Goal: Task Accomplishment & Management: Complete application form

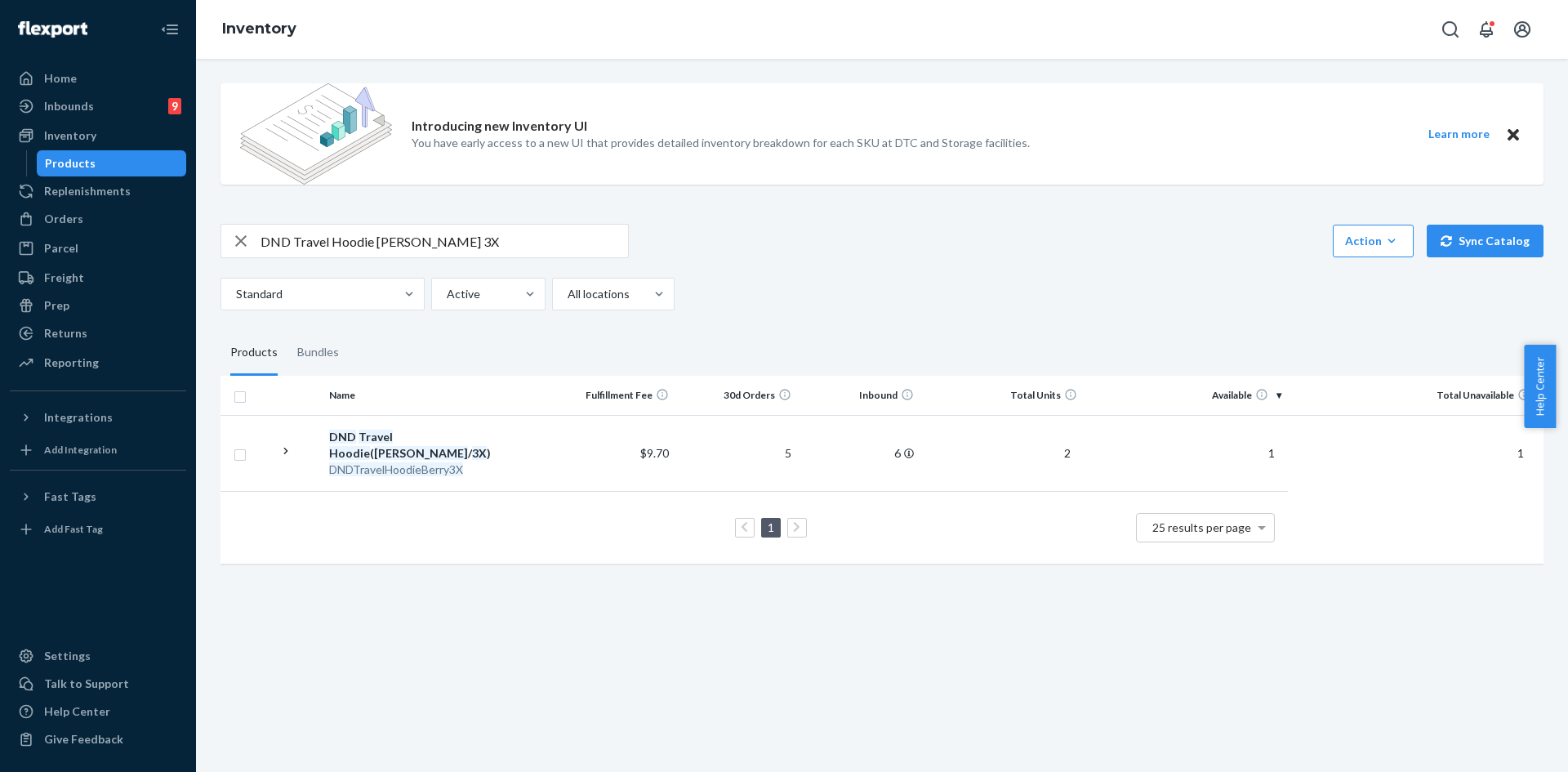
click at [119, 219] on div "Orders" at bounding box center [98, 219] width 173 height 23
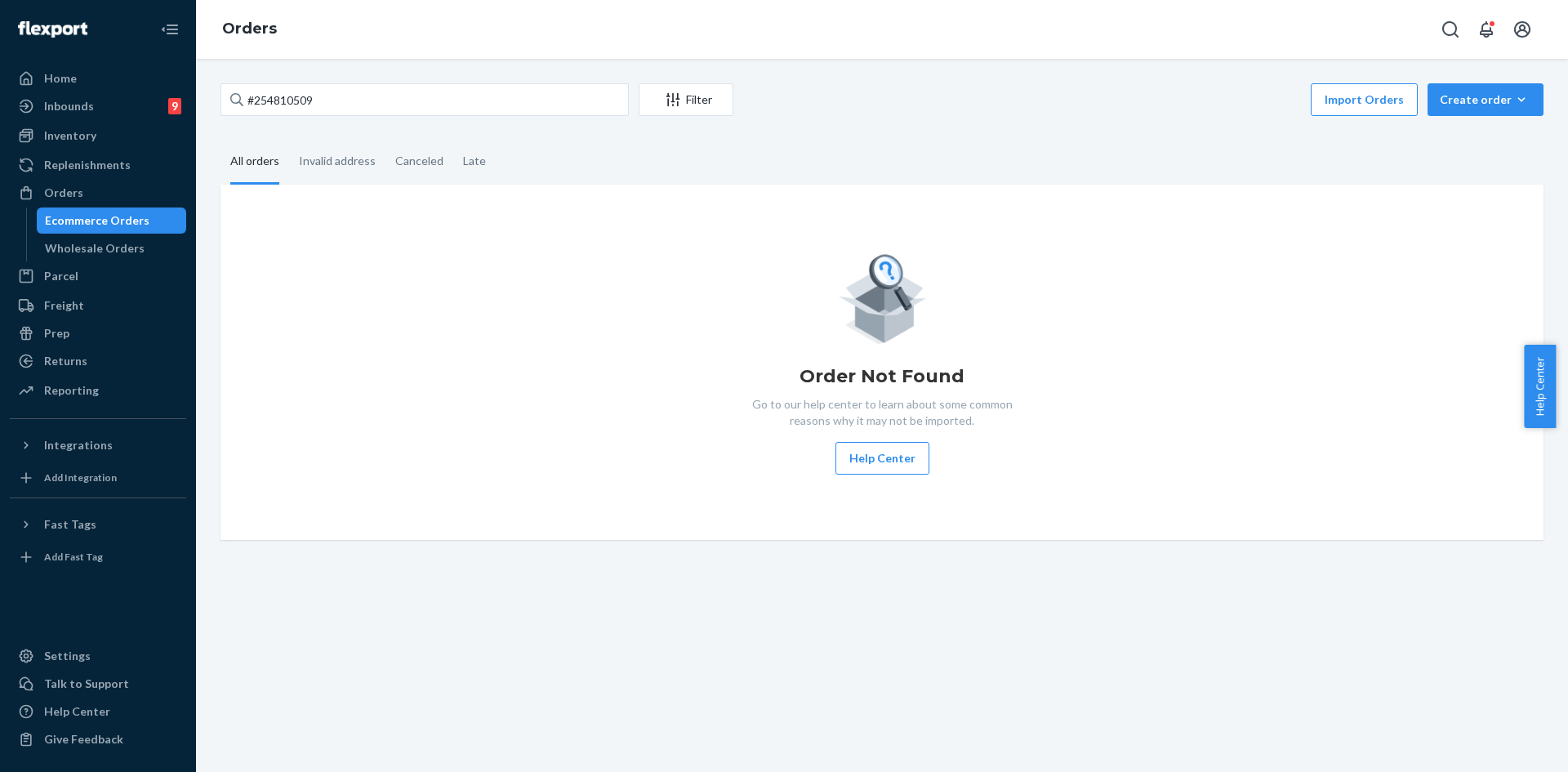
click at [328, 118] on div "#254810509 Filter Import Orders Create order Ecommerce order Removal order" at bounding box center [882, 102] width 1324 height 37
click at [330, 98] on input "#254810509" at bounding box center [425, 100] width 409 height 32
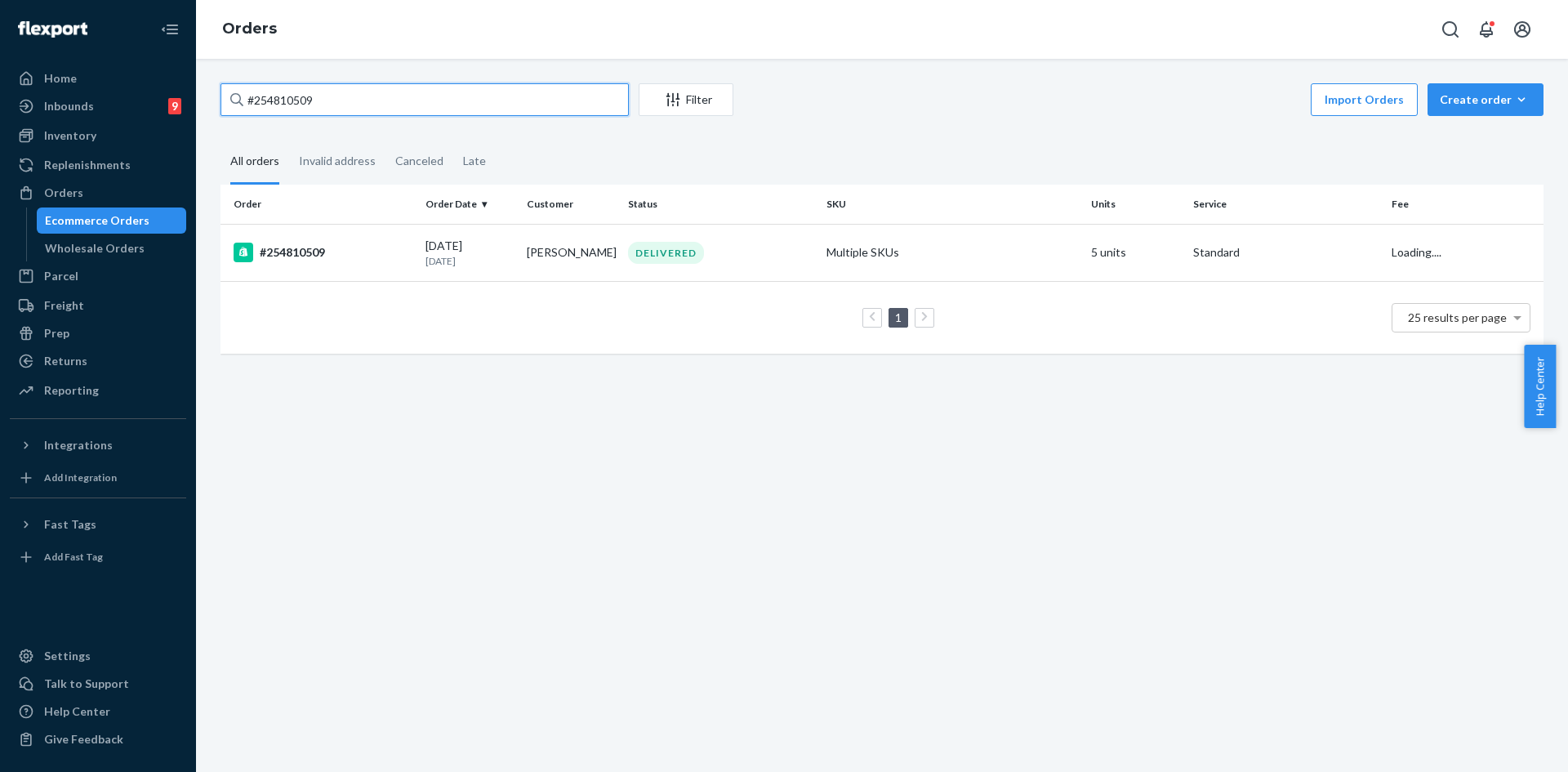
click at [330, 98] on input "#254810509" at bounding box center [425, 100] width 409 height 32
paste input "543570"
type input "#254543570"
click at [797, 261] on div "IN TRANSIT" at bounding box center [721, 252] width 192 height 16
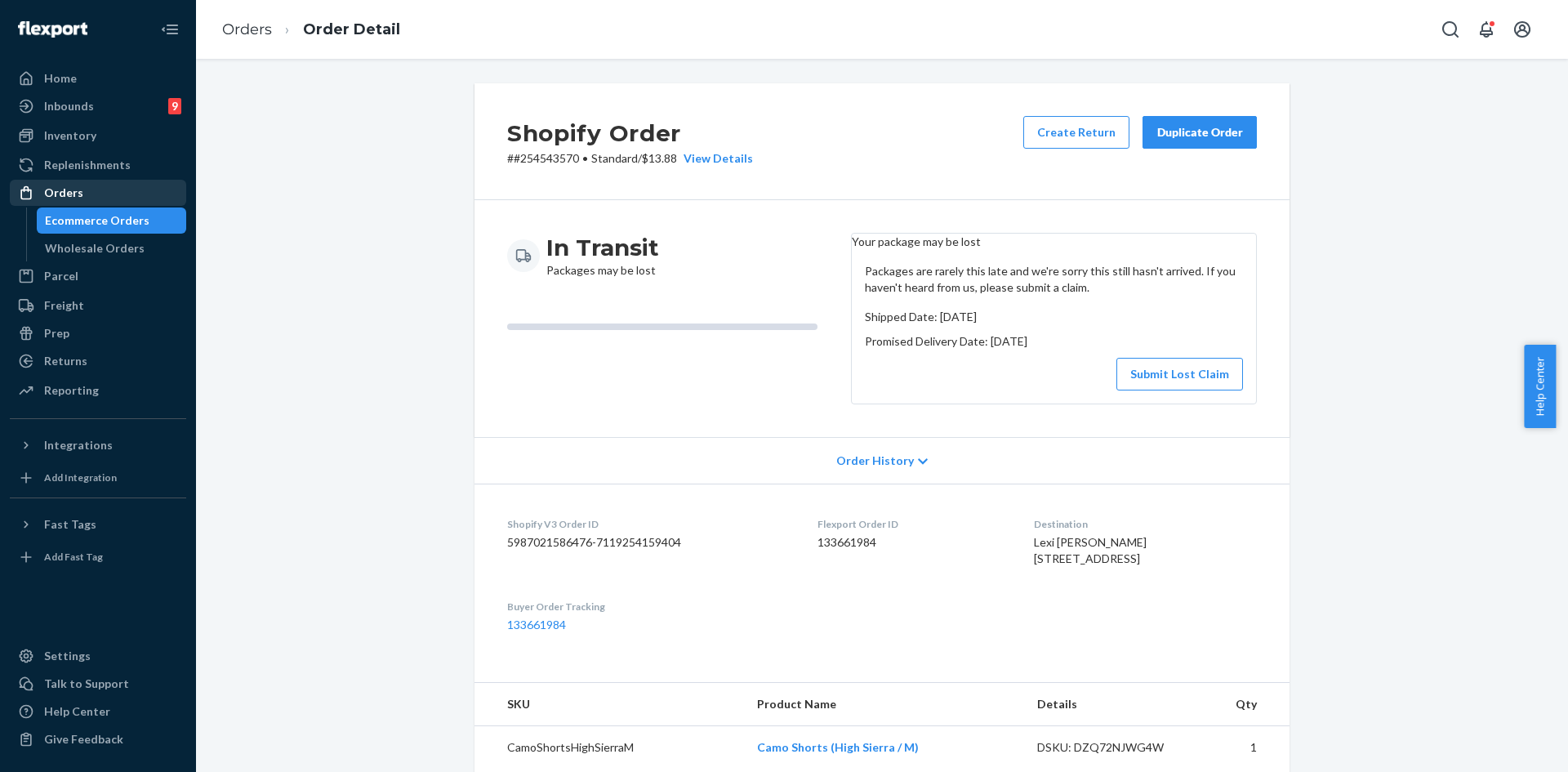
click at [86, 180] on link "Orders" at bounding box center [98, 192] width 177 height 26
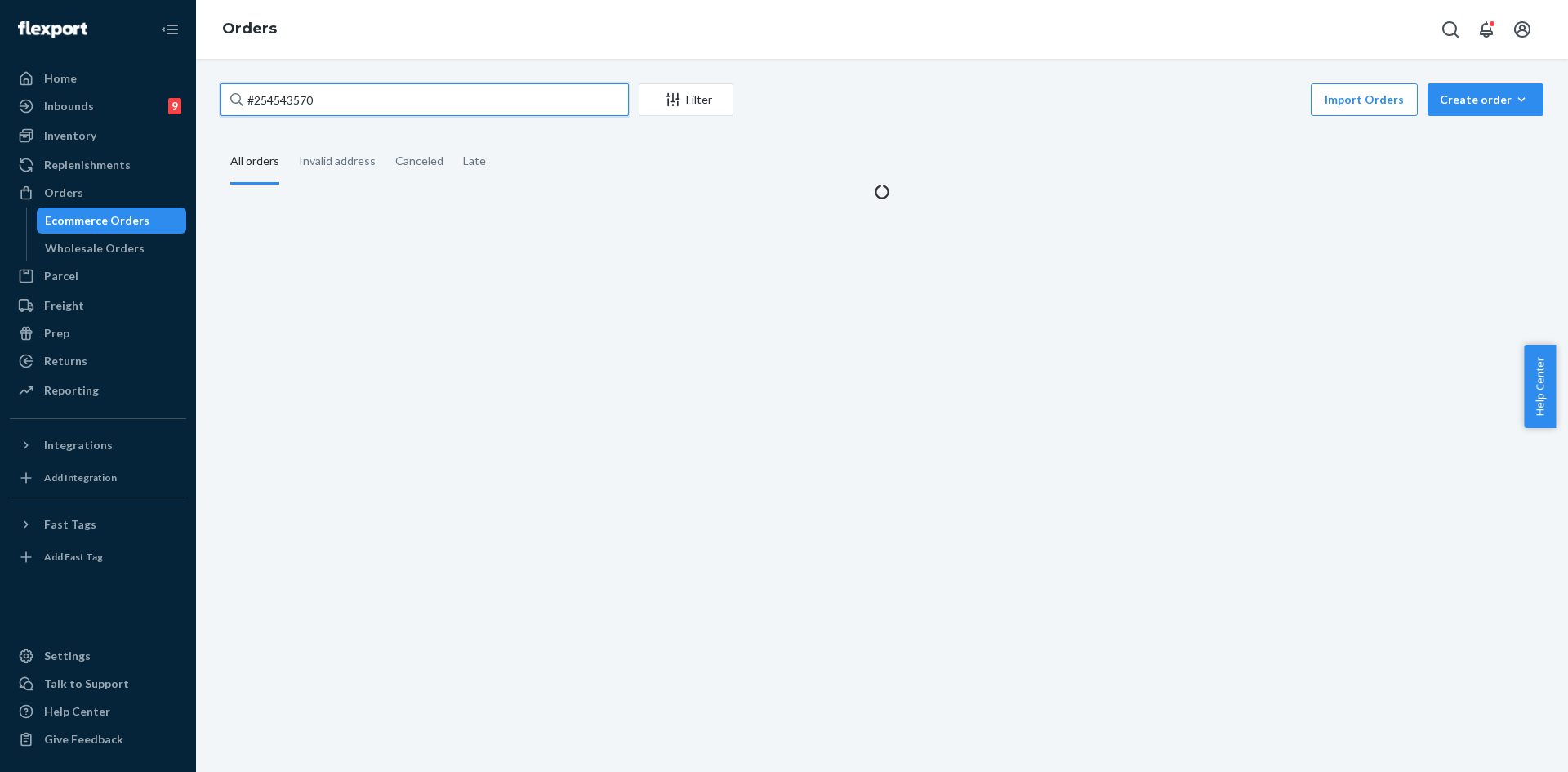
click at [311, 96] on input "#254543570" at bounding box center [425, 100] width 409 height 32
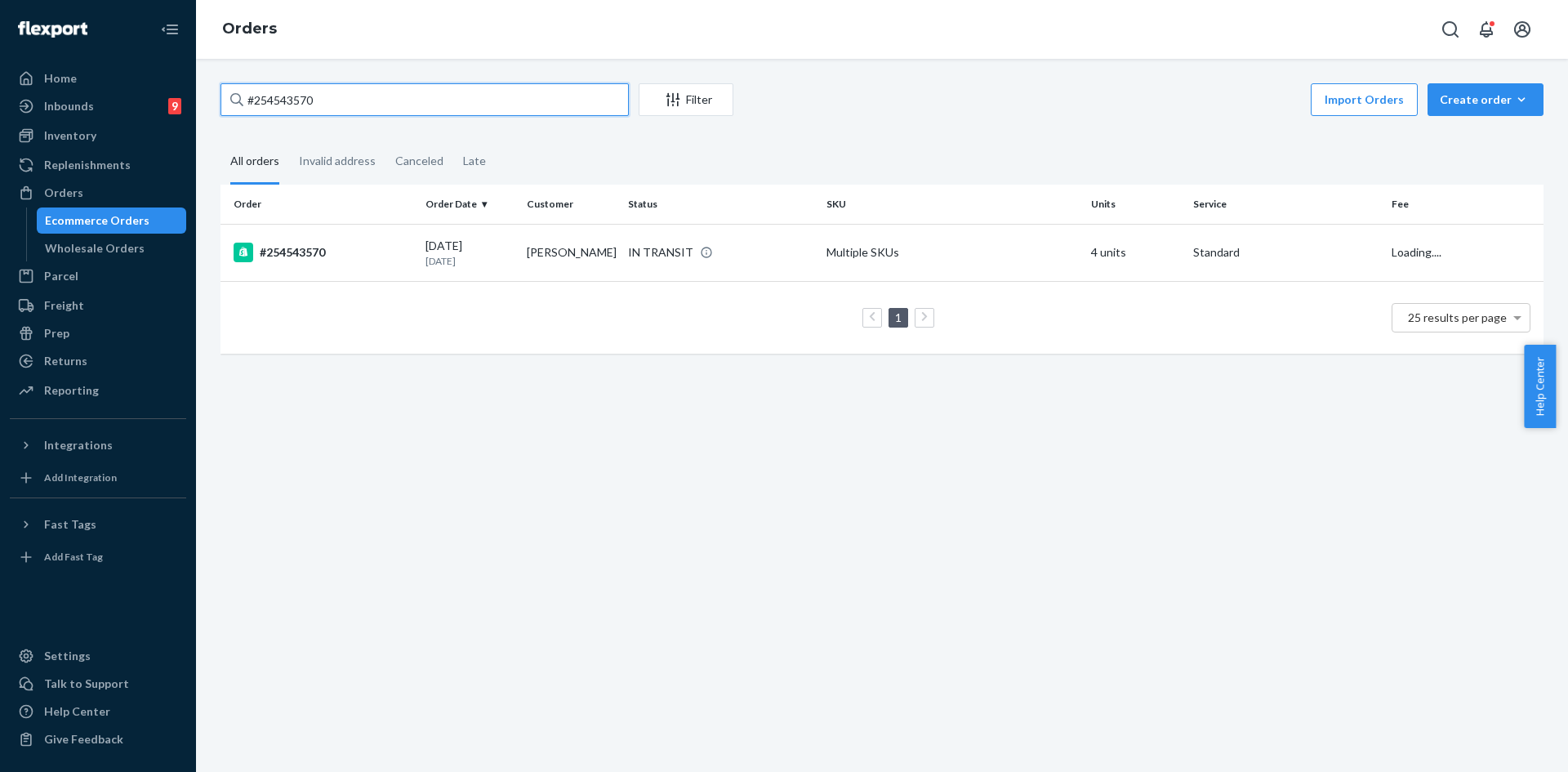
paste input "254812795"
type input "254812795"
click at [761, 242] on div "DELIVERED" at bounding box center [721, 252] width 192 height 22
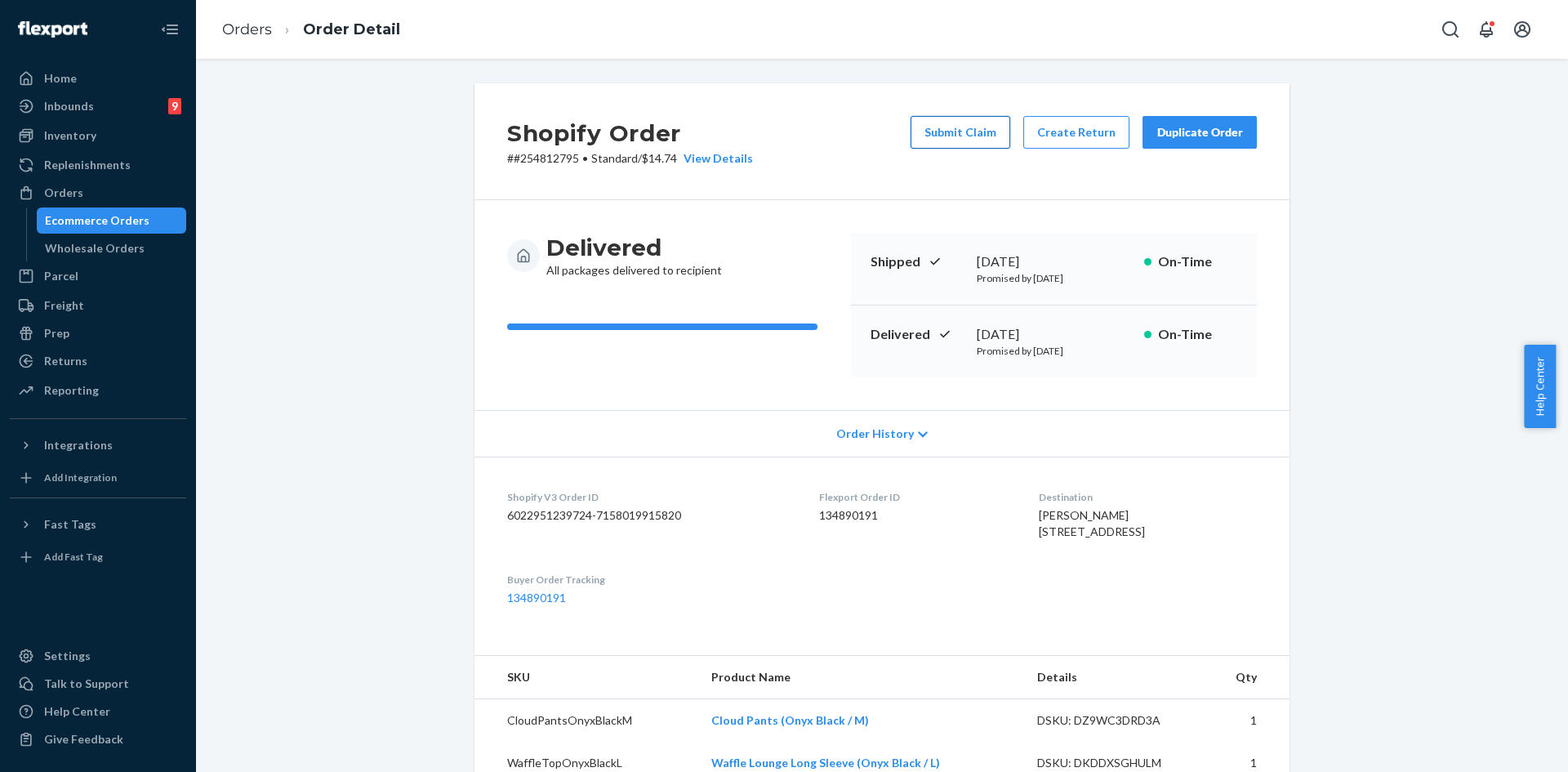
click at [958, 137] on button "Submit Claim" at bounding box center [960, 132] width 100 height 32
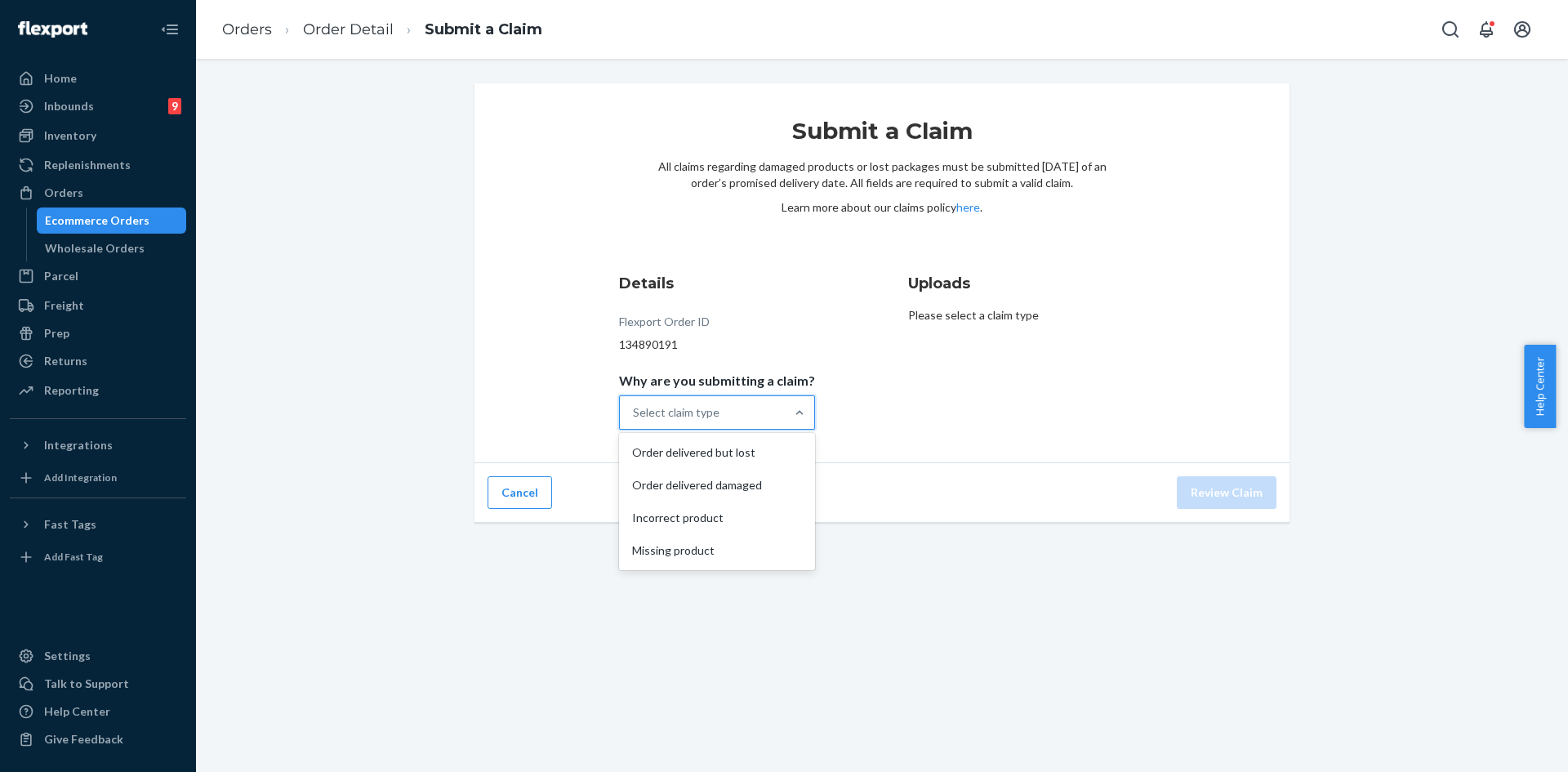
drag, startPoint x: 684, startPoint y: 404, endPoint x: 692, endPoint y: 396, distance: 11.3
click at [685, 404] on div "Select claim type" at bounding box center [676, 412] width 87 height 16
click at [634, 404] on input "Why are you submitting a claim? option Order delivered but lost focused, 1 of 4…" at bounding box center [634, 412] width 2 height 16
click at [724, 543] on div "Missing product" at bounding box center [717, 550] width 189 height 32
click at [634, 420] on input "Why are you submitting a claim? option Missing product focused, 4 of 4. 4 resul…" at bounding box center [634, 412] width 2 height 16
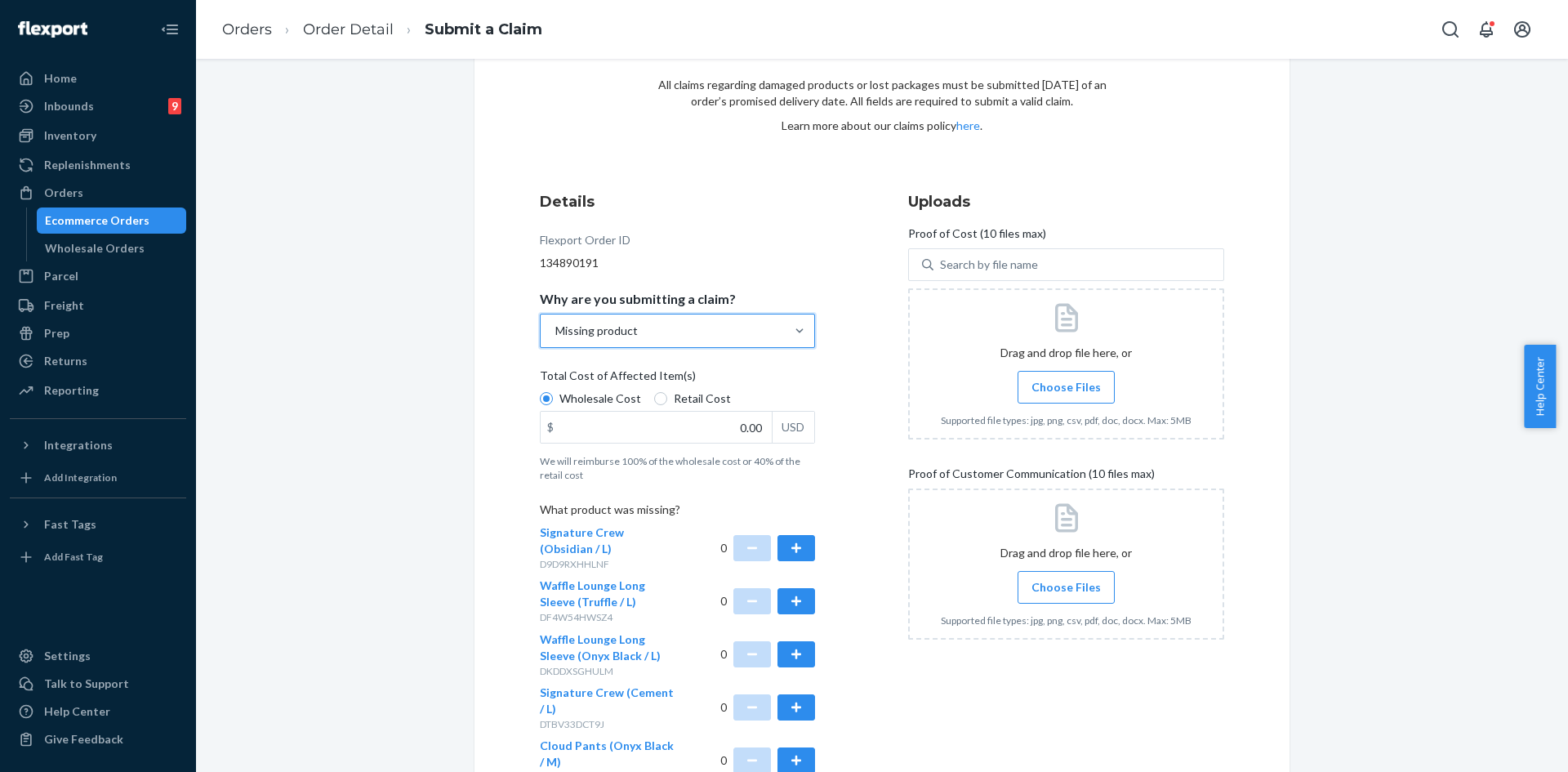
scroll to position [207, 0]
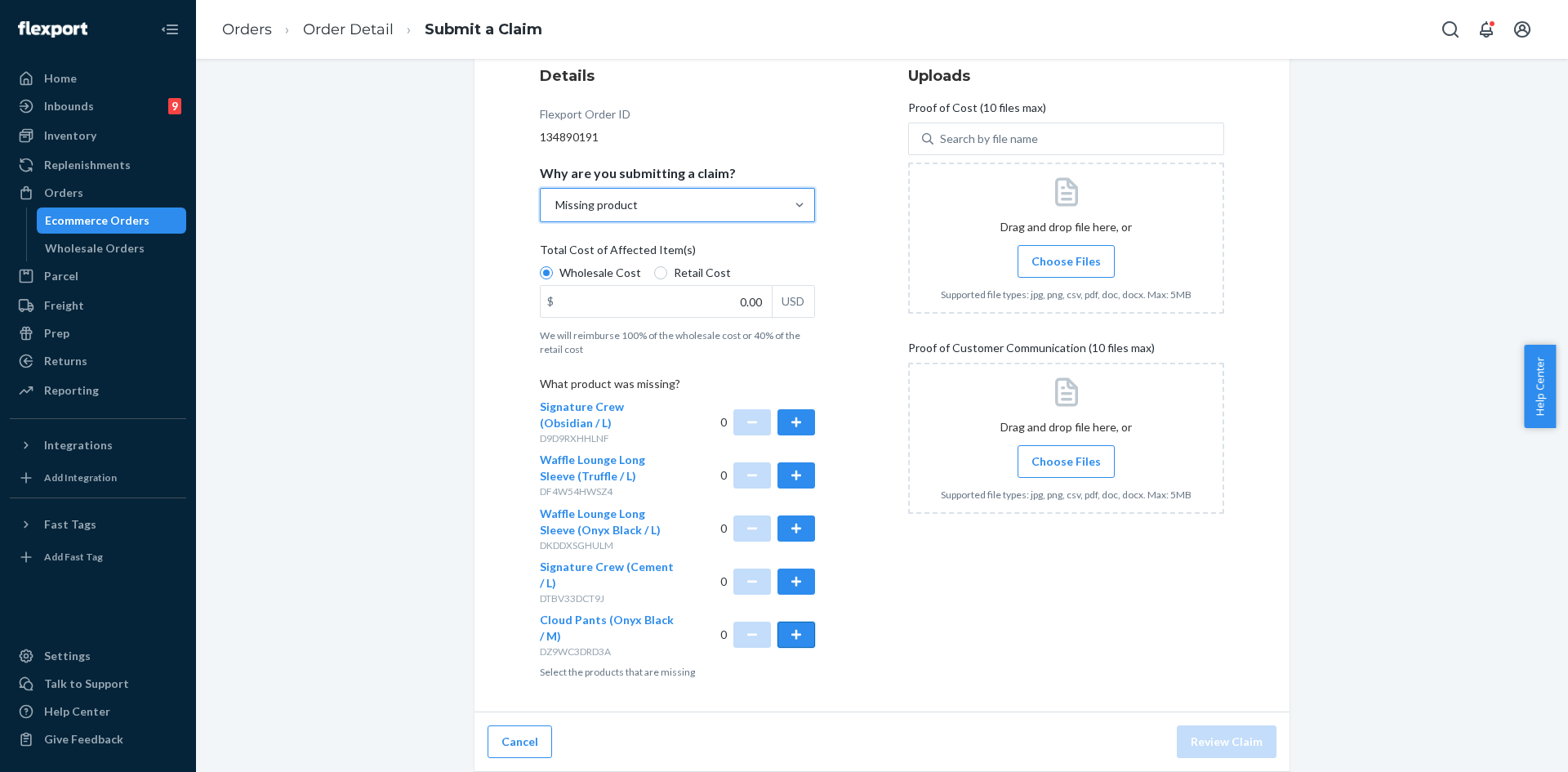
click at [791, 633] on button "button" at bounding box center [797, 634] width 38 height 26
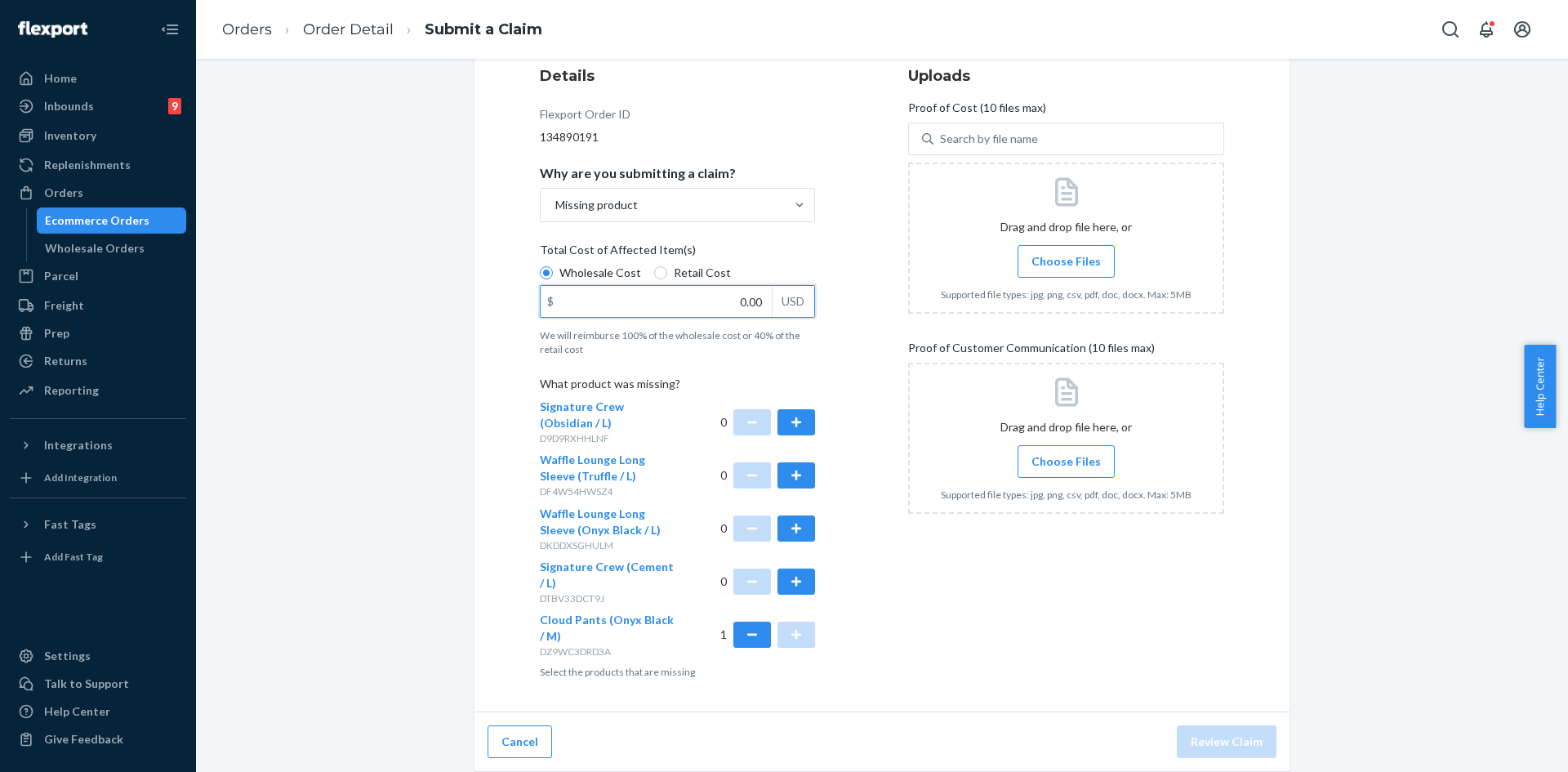
click at [627, 307] on input "0.00" at bounding box center [656, 301] width 231 height 31
type input "27.00"
click at [1116, 261] on div at bounding box center [1066, 238] width 316 height 151
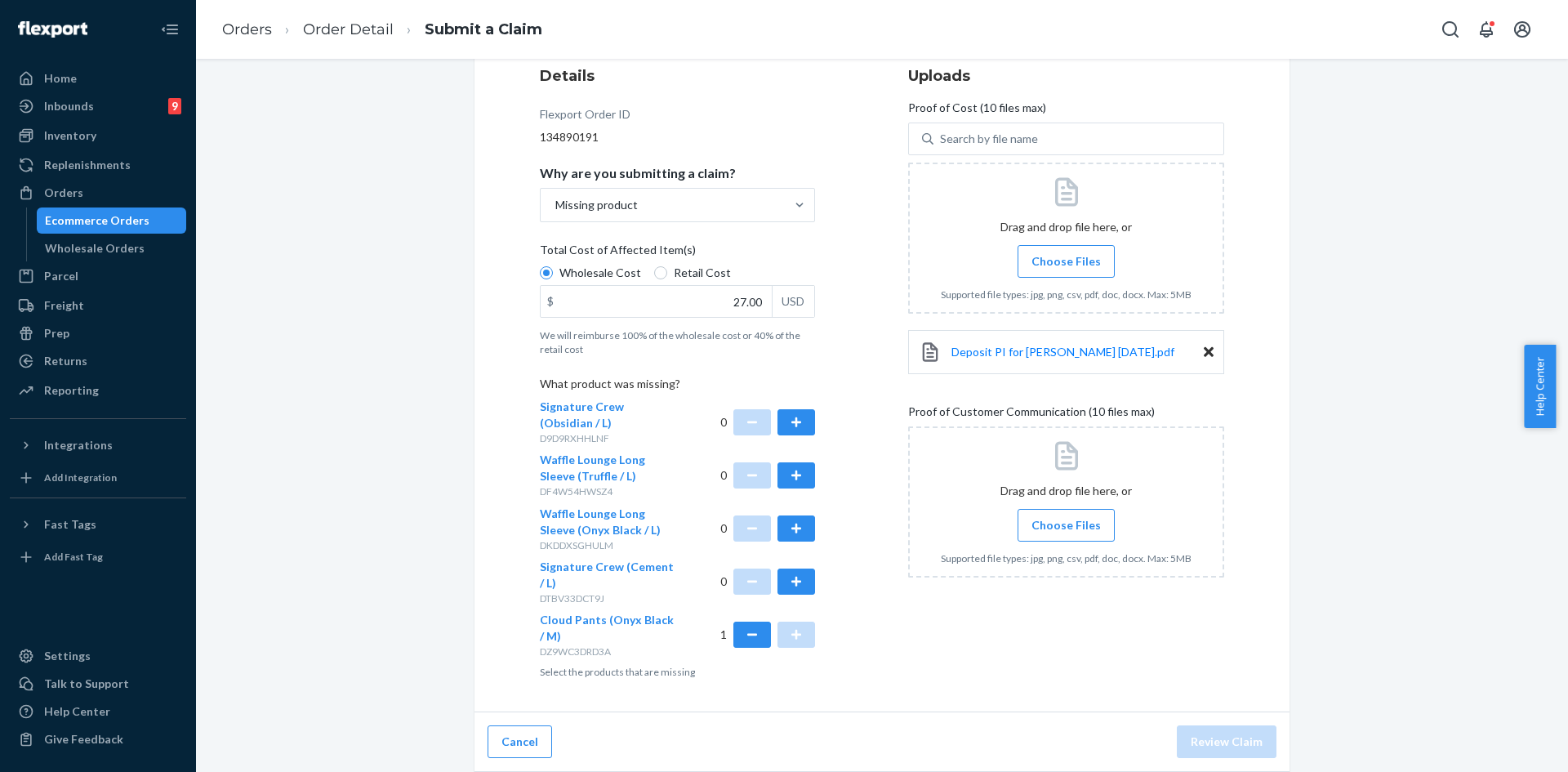
click at [1088, 531] on span "Choose Files" at bounding box center [1066, 525] width 69 height 16
click at [1067, 531] on input "Choose Files" at bounding box center [1066, 525] width 1 height 18
click at [1076, 533] on label "Choose Files" at bounding box center [1066, 525] width 97 height 32
click at [1067, 533] on input "Choose Files" at bounding box center [1066, 525] width 1 height 18
click at [1074, 538] on label "Choose Files" at bounding box center [1066, 525] width 97 height 32
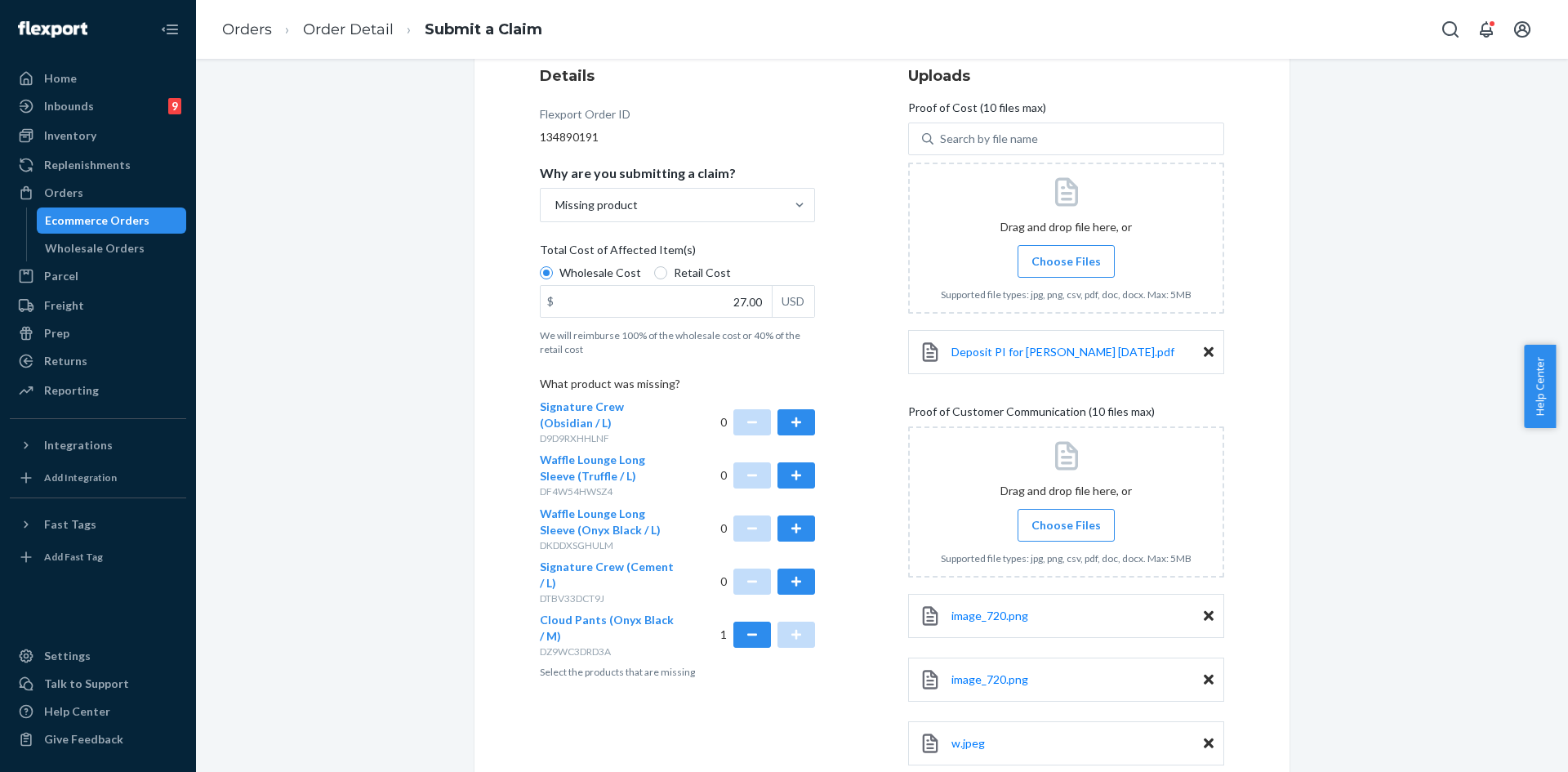
click at [1067, 534] on input "Choose Files" at bounding box center [1066, 525] width 1 height 18
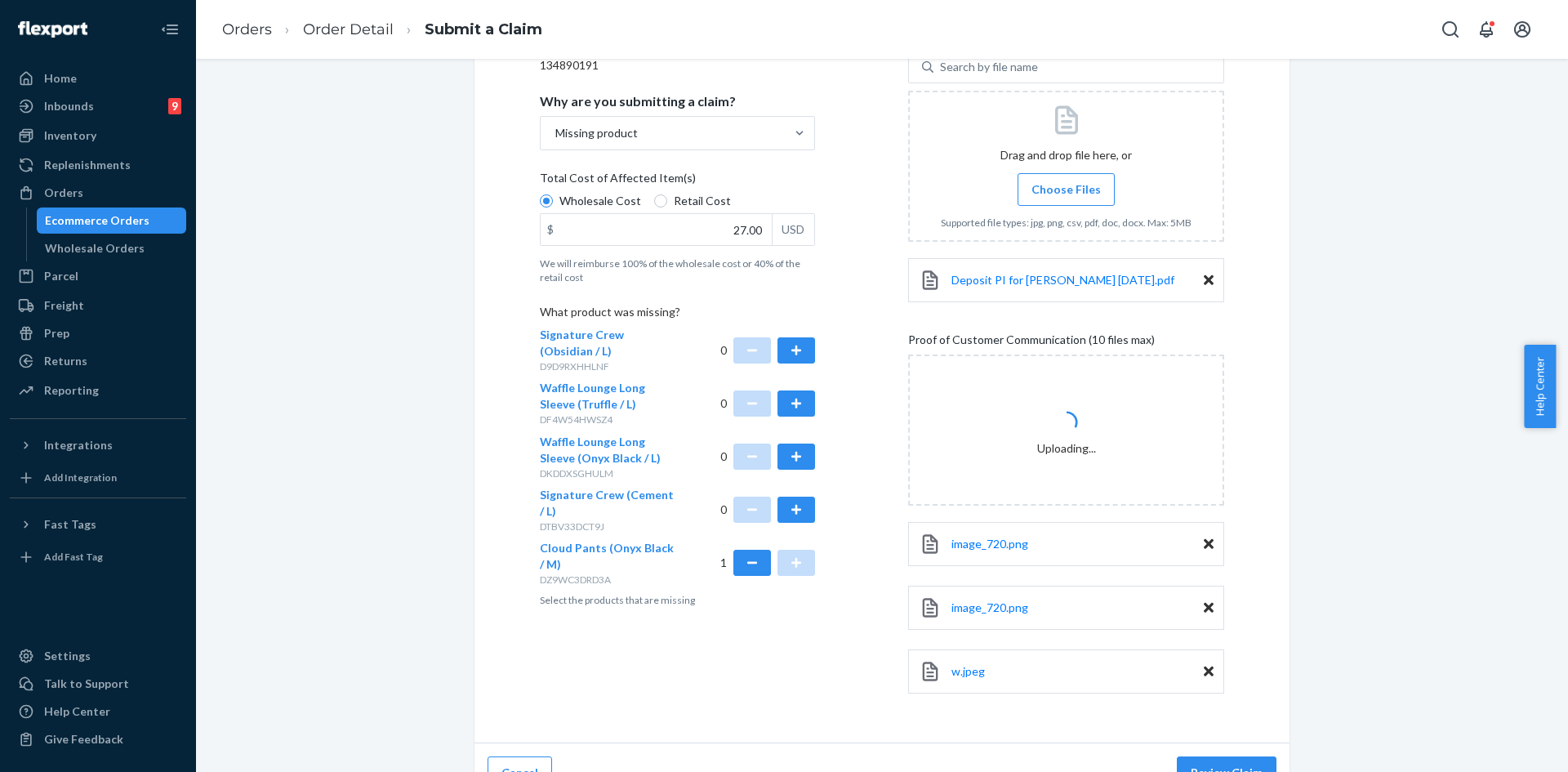
scroll to position [310, 0]
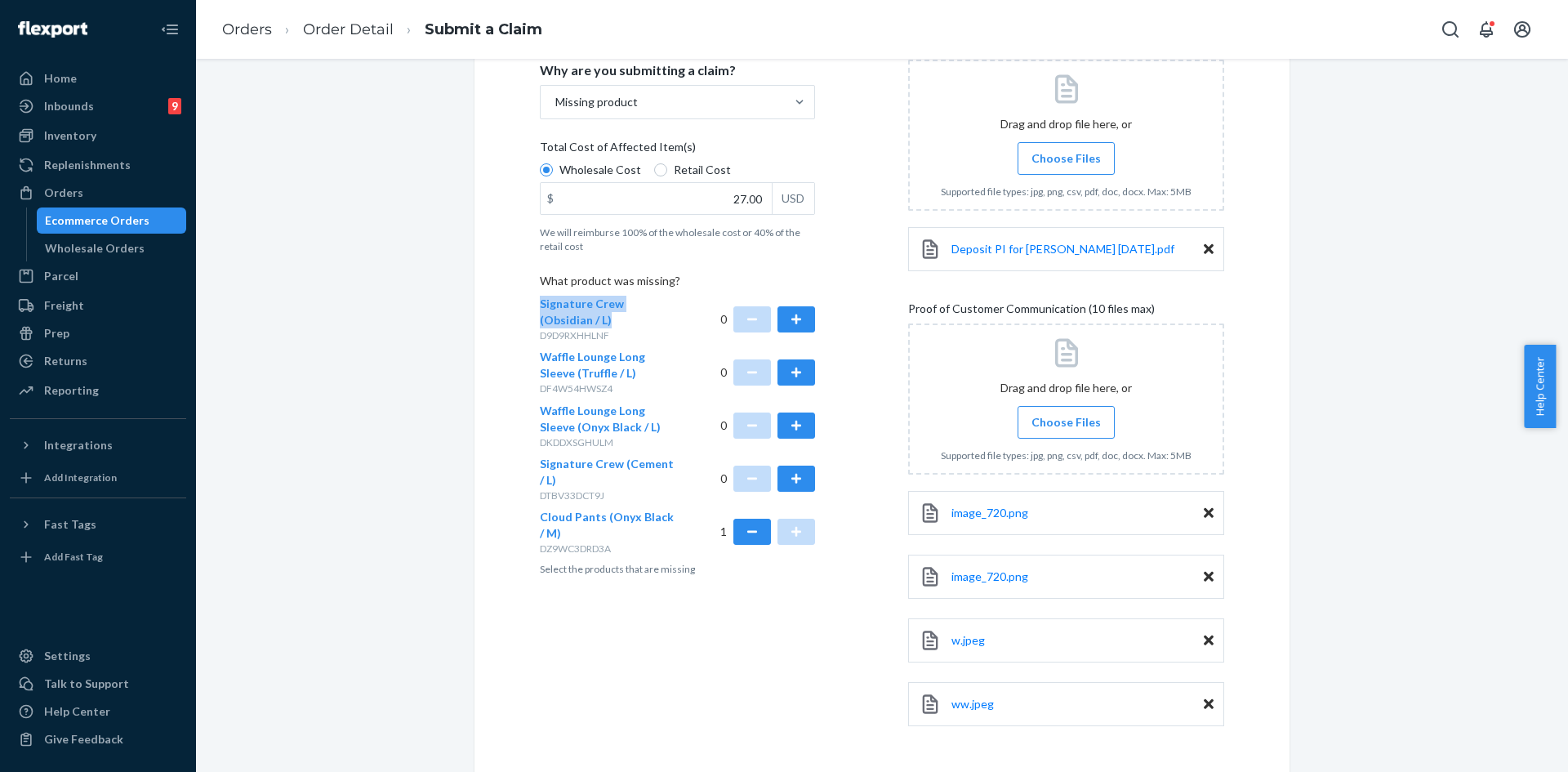
drag, startPoint x: 529, startPoint y: 300, endPoint x: 213, endPoint y: 330, distance: 317.4
click at [571, 316] on div "Submit a Claim All claims regarding damaged products or lost packages must be s…" at bounding box center [881, 274] width 815 height 1003
copy span "Signature Crew (Obsidian / L)"
drag, startPoint x: 551, startPoint y: 357, endPoint x: 623, endPoint y: 373, distance: 73.8
click at [623, 371] on div "Waffle Lounge Long Sleeve (Truffle / L) DF4W54HWSZ4" at bounding box center [609, 372] width 138 height 47
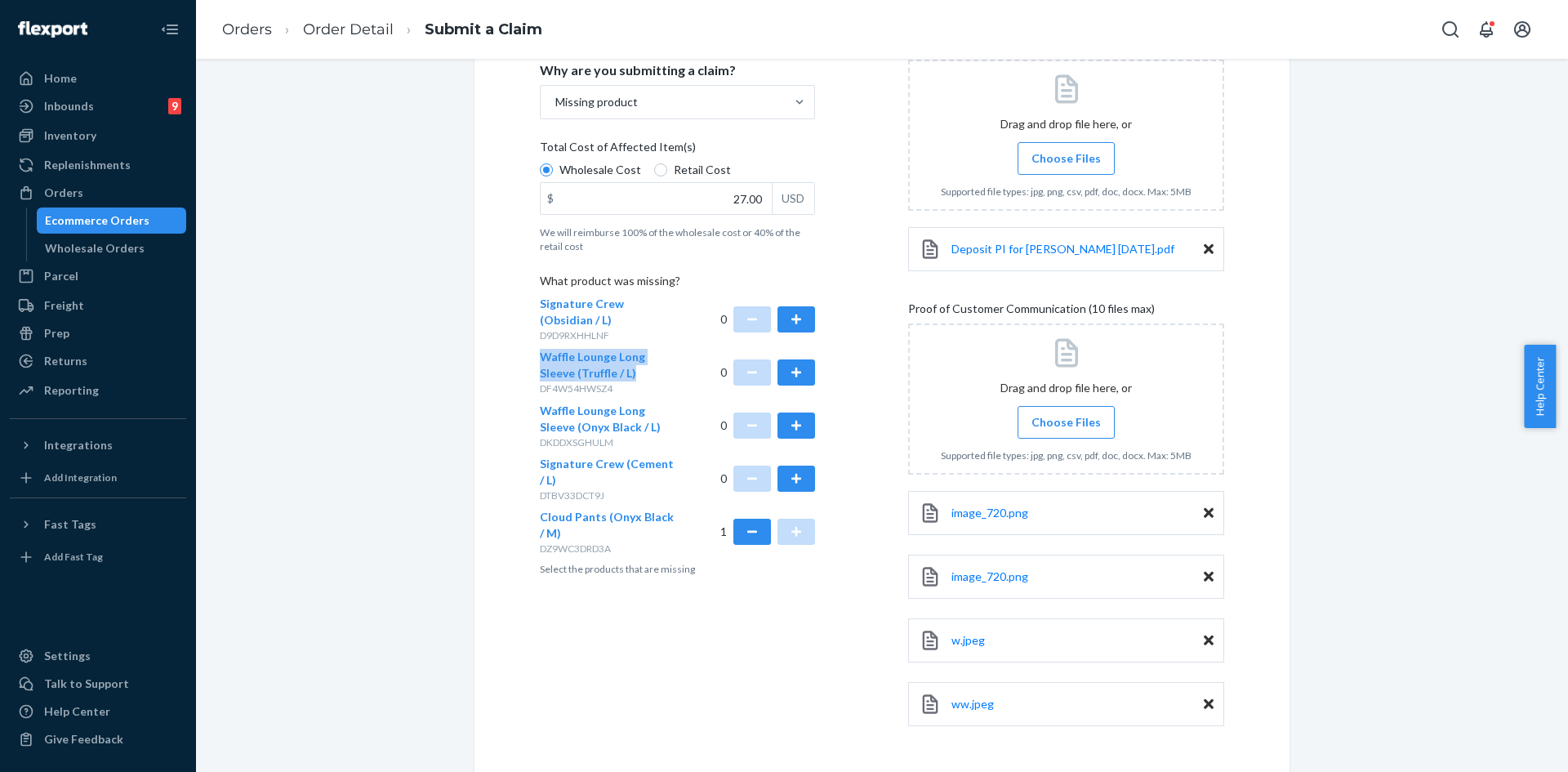
copy span "Waffle Lounge Long Sleeve (Truffle / L)"
drag, startPoint x: 531, startPoint y: 403, endPoint x: 617, endPoint y: 430, distance: 90.1
click at [617, 430] on div "Submit a Claim All claims regarding damaged products or lost packages must be s…" at bounding box center [881, 274] width 815 height 1003
copy span "Waffle Lounge Long Sleeve (Onyx Black / L)"
drag, startPoint x: 537, startPoint y: 464, endPoint x: 553, endPoint y: 478, distance: 21.3
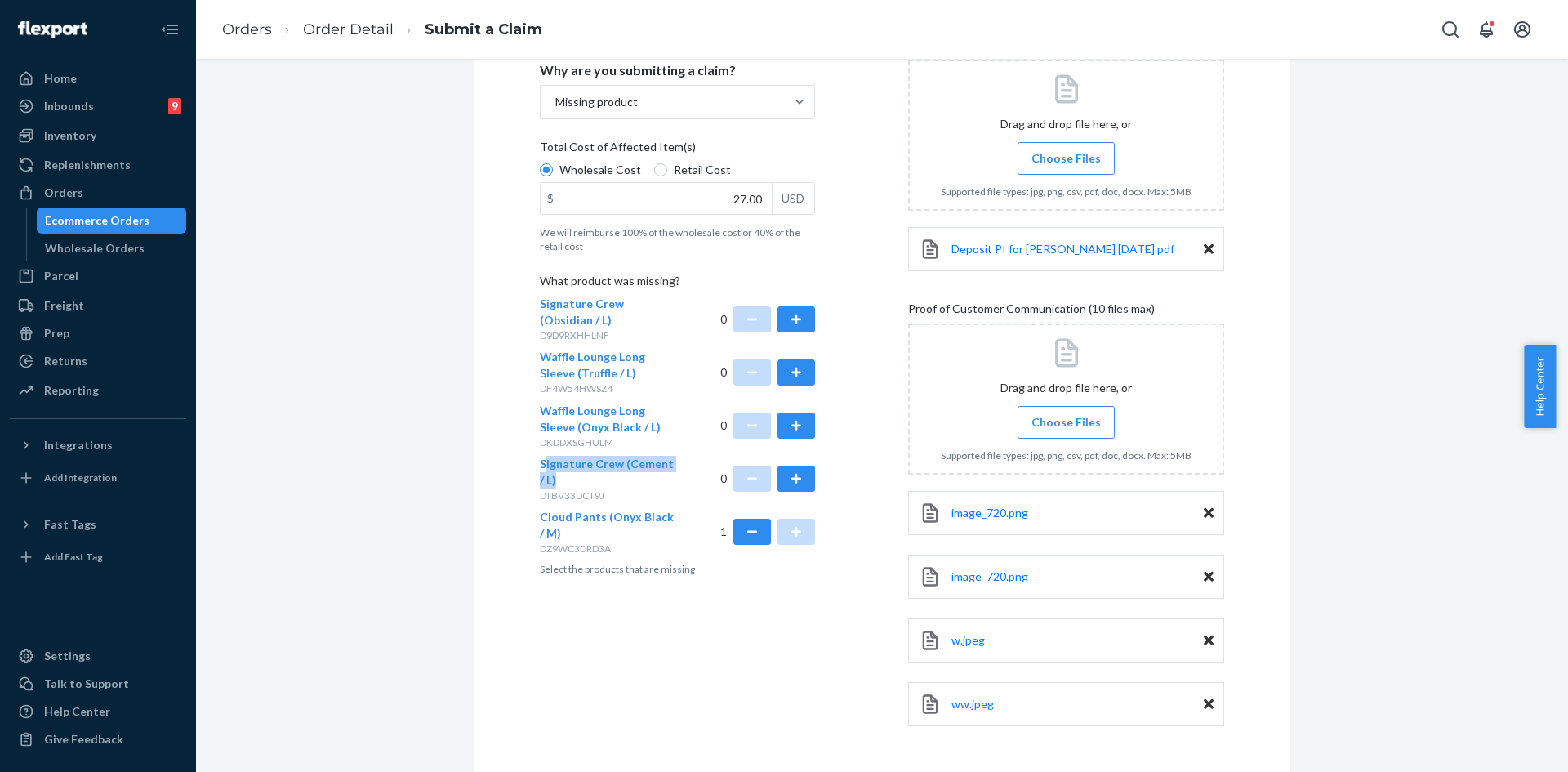
click at [553, 478] on div "Signature Crew (Cement / L) DTBV33DCT9J" at bounding box center [609, 478] width 138 height 47
click at [396, 485] on div "Submit a Claim All claims regarding damaged products or lost packages must be s…" at bounding box center [881, 304] width 1347 height 1063
drag, startPoint x: 528, startPoint y: 462, endPoint x: 558, endPoint y: 490, distance: 41.0
click at [558, 490] on div "Submit a Claim All claims regarding damaged products or lost packages must be s…" at bounding box center [881, 274] width 815 height 1003
click at [406, 454] on div "Submit a Claim All claims regarding damaged products or lost packages must be s…" at bounding box center [881, 304] width 1347 height 1063
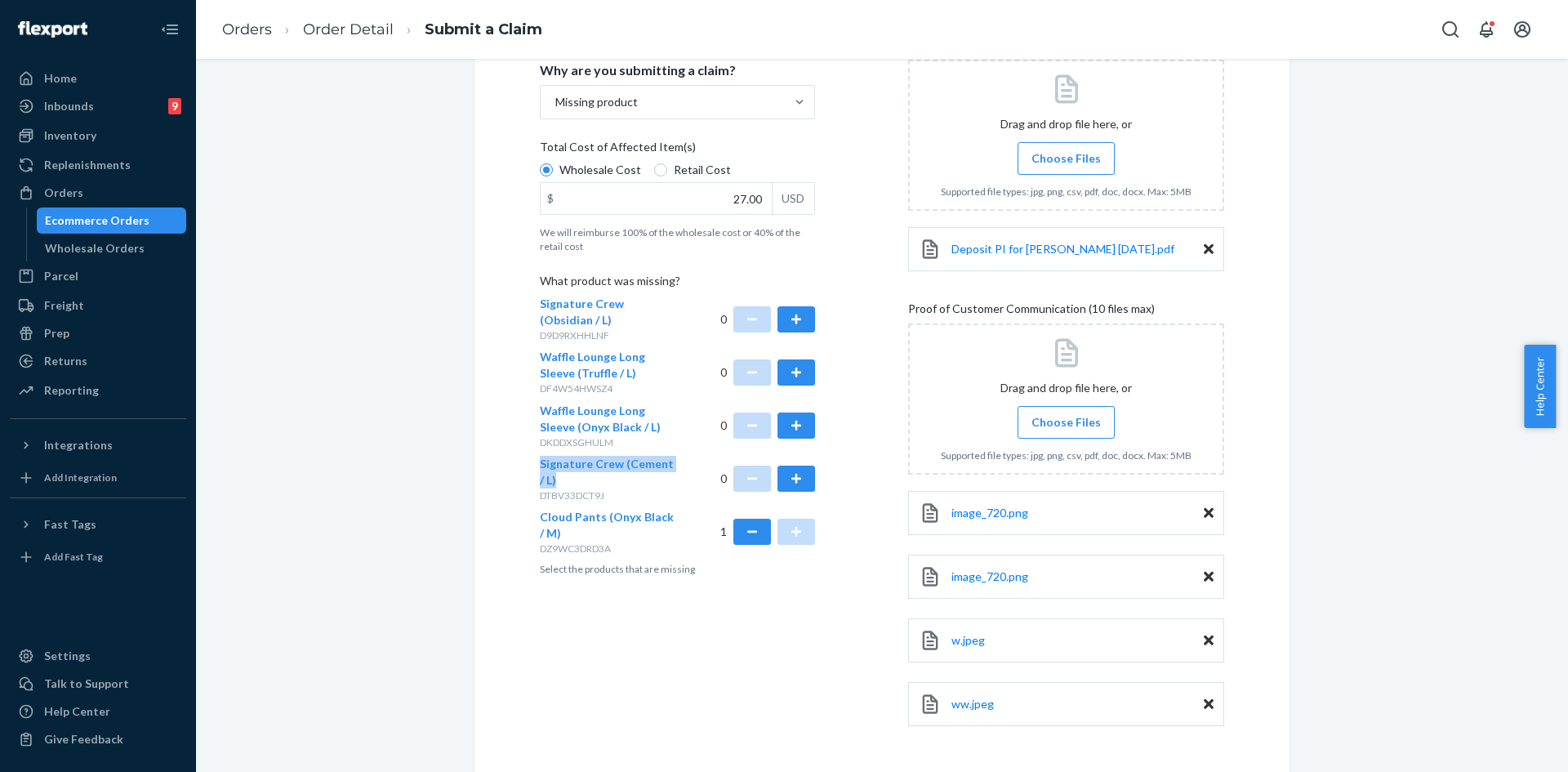
drag, startPoint x: 524, startPoint y: 459, endPoint x: 555, endPoint y: 478, distance: 36.4
click at [555, 478] on div "Submit a Claim All claims regarding damaged products or lost packages must be s…" at bounding box center [881, 274] width 815 height 1003
copy span "Signature Crew (Cement / L)"
drag, startPoint x: 530, startPoint y: 513, endPoint x: 572, endPoint y: 540, distance: 49.9
click at [572, 540] on div "Submit a Claim All claims regarding damaged products or lost packages must be s…" at bounding box center [881, 274] width 815 height 1003
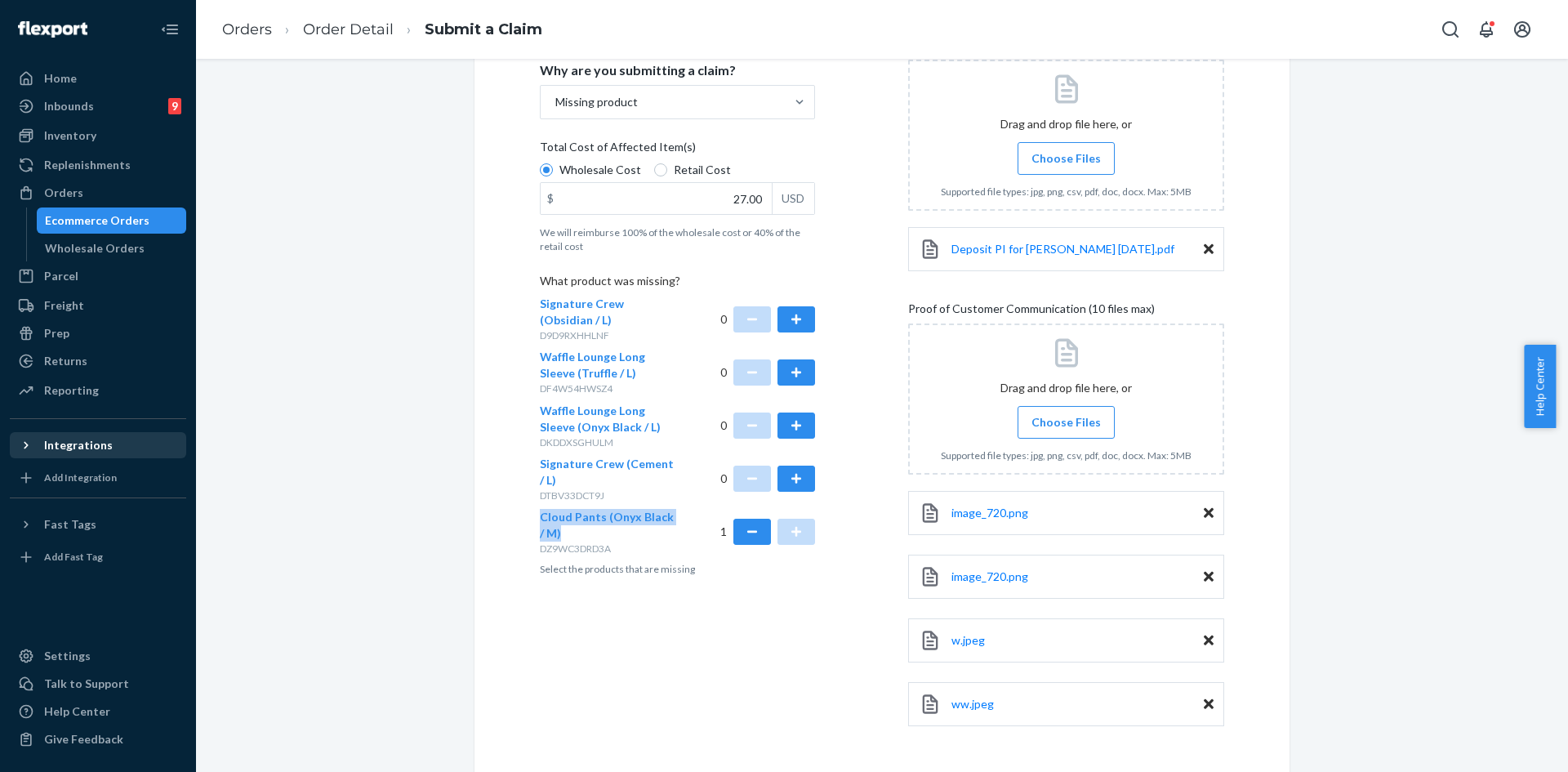
copy span "Cloud Pants (Onyx Black / M)"
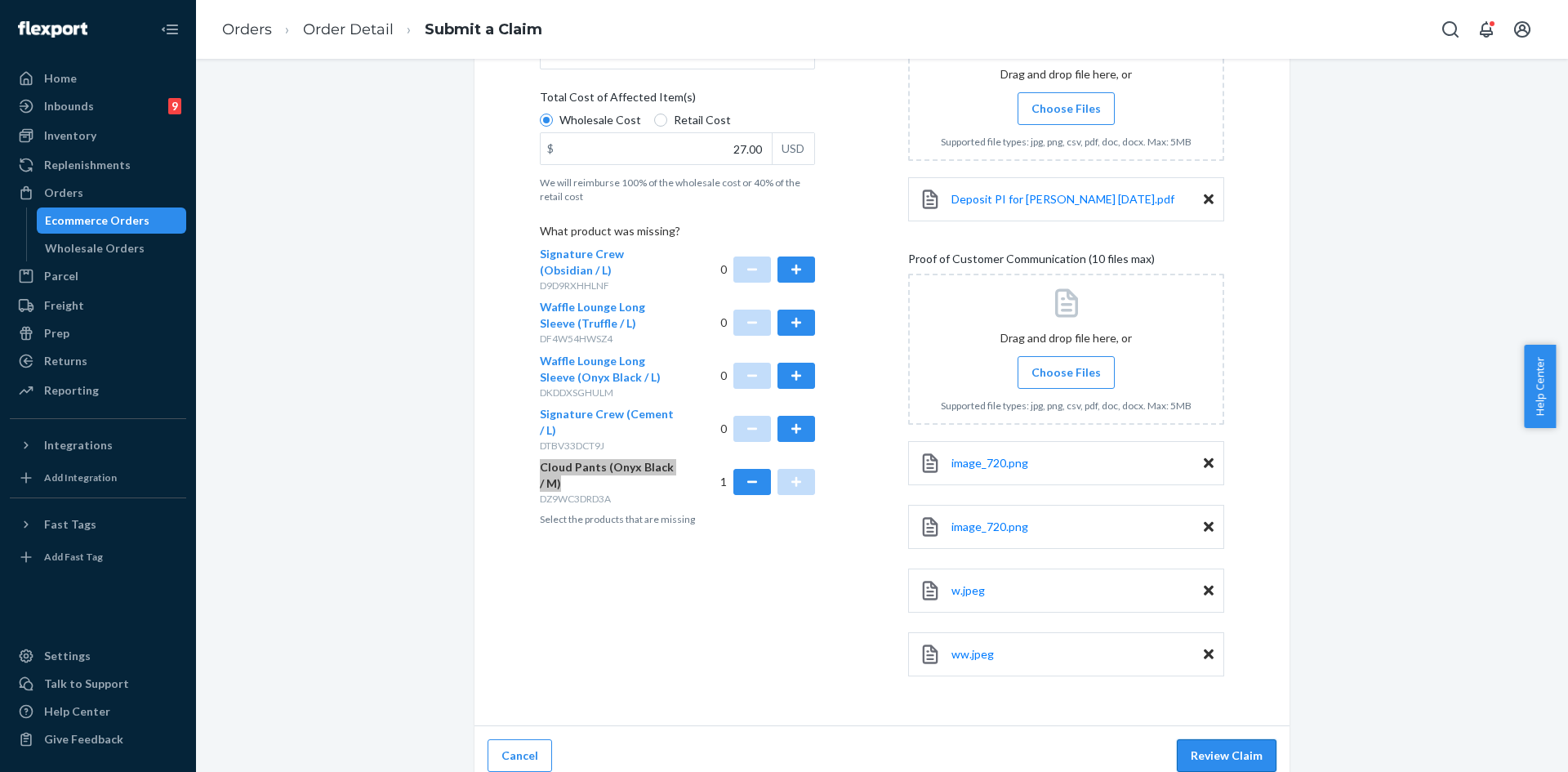
scroll to position [374, 0]
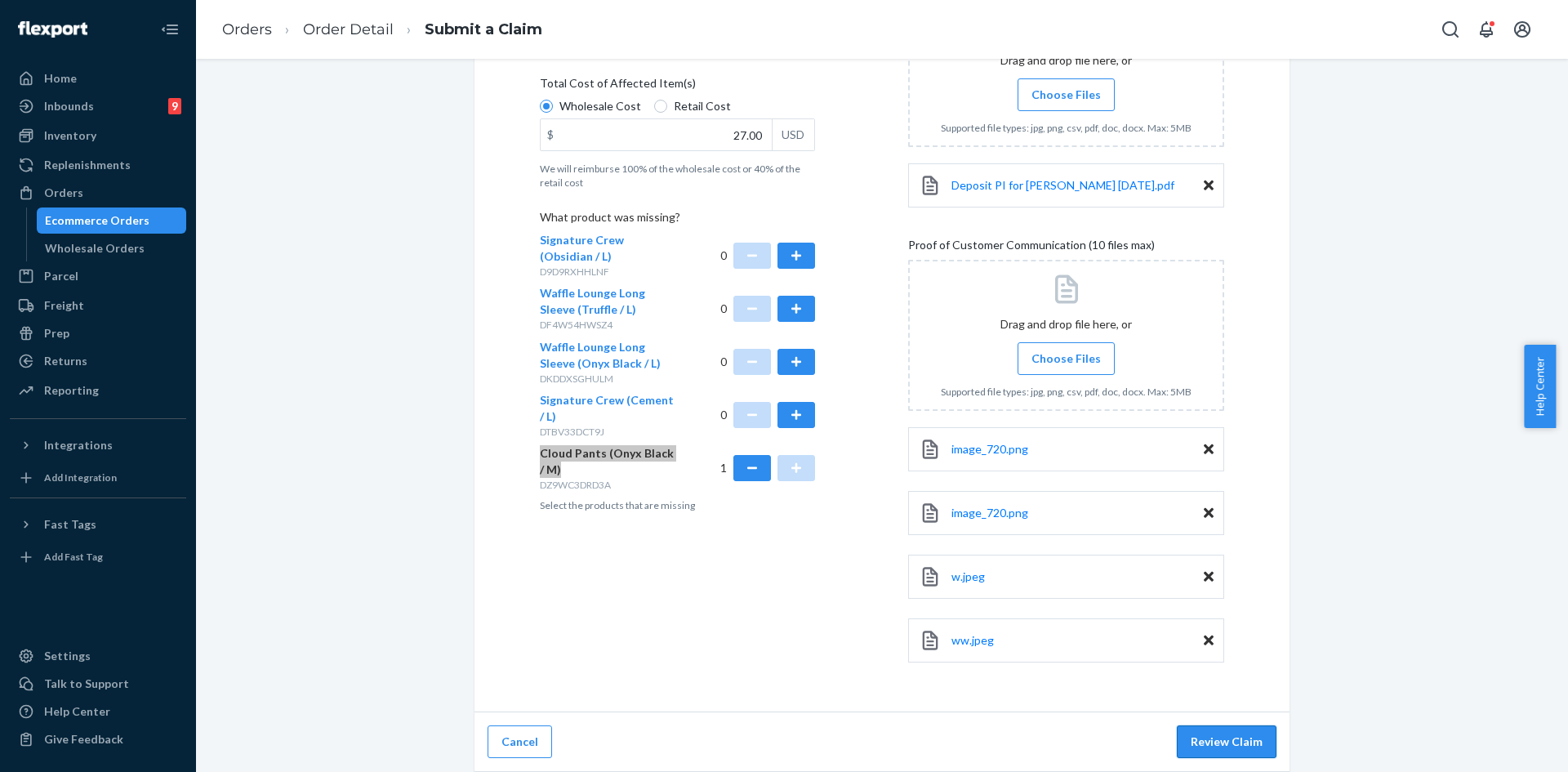
click at [1226, 747] on button "Review Claim" at bounding box center [1227, 742] width 100 height 32
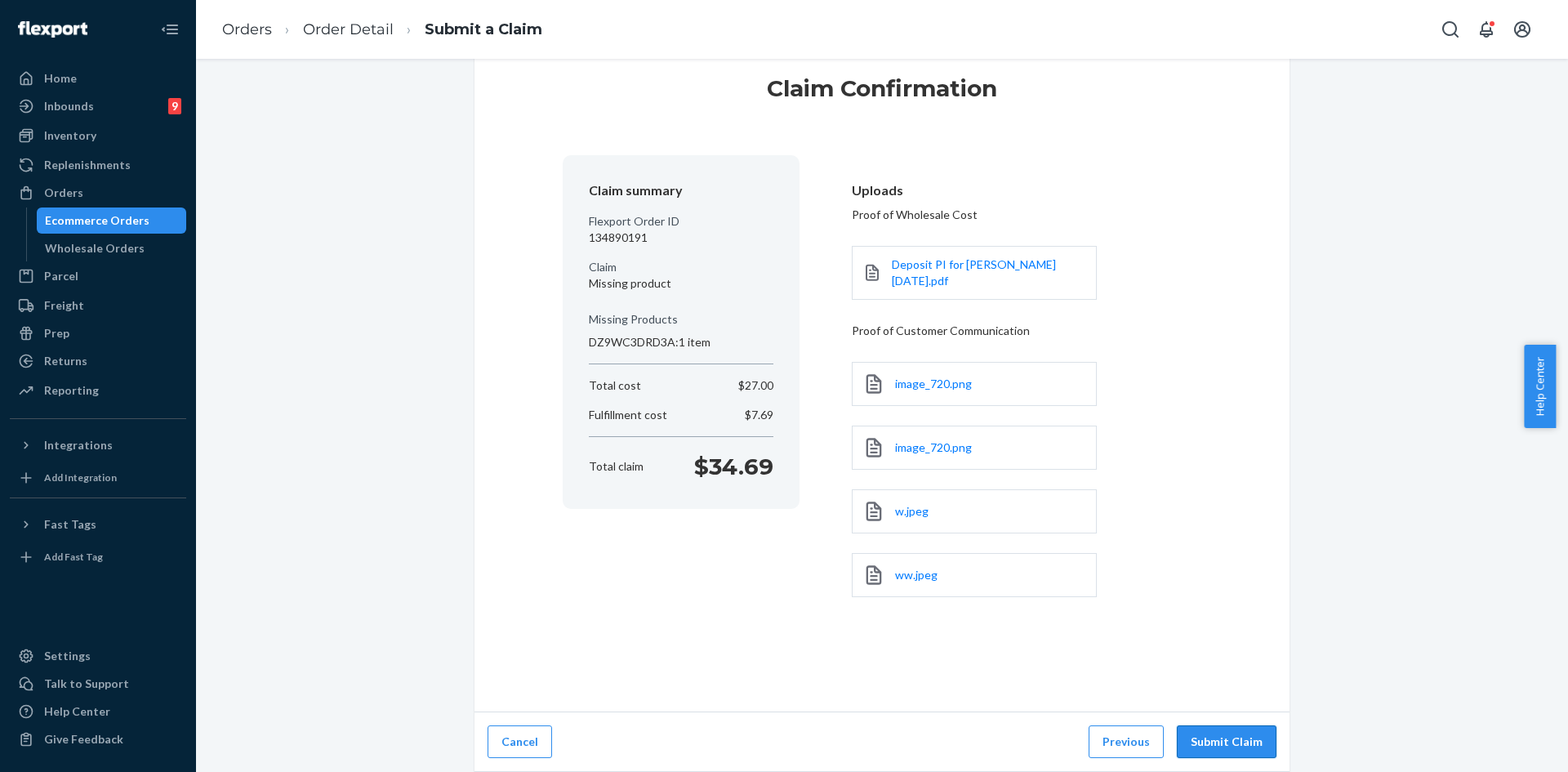
click at [1226, 742] on button "Submit Claim" at bounding box center [1227, 742] width 100 height 32
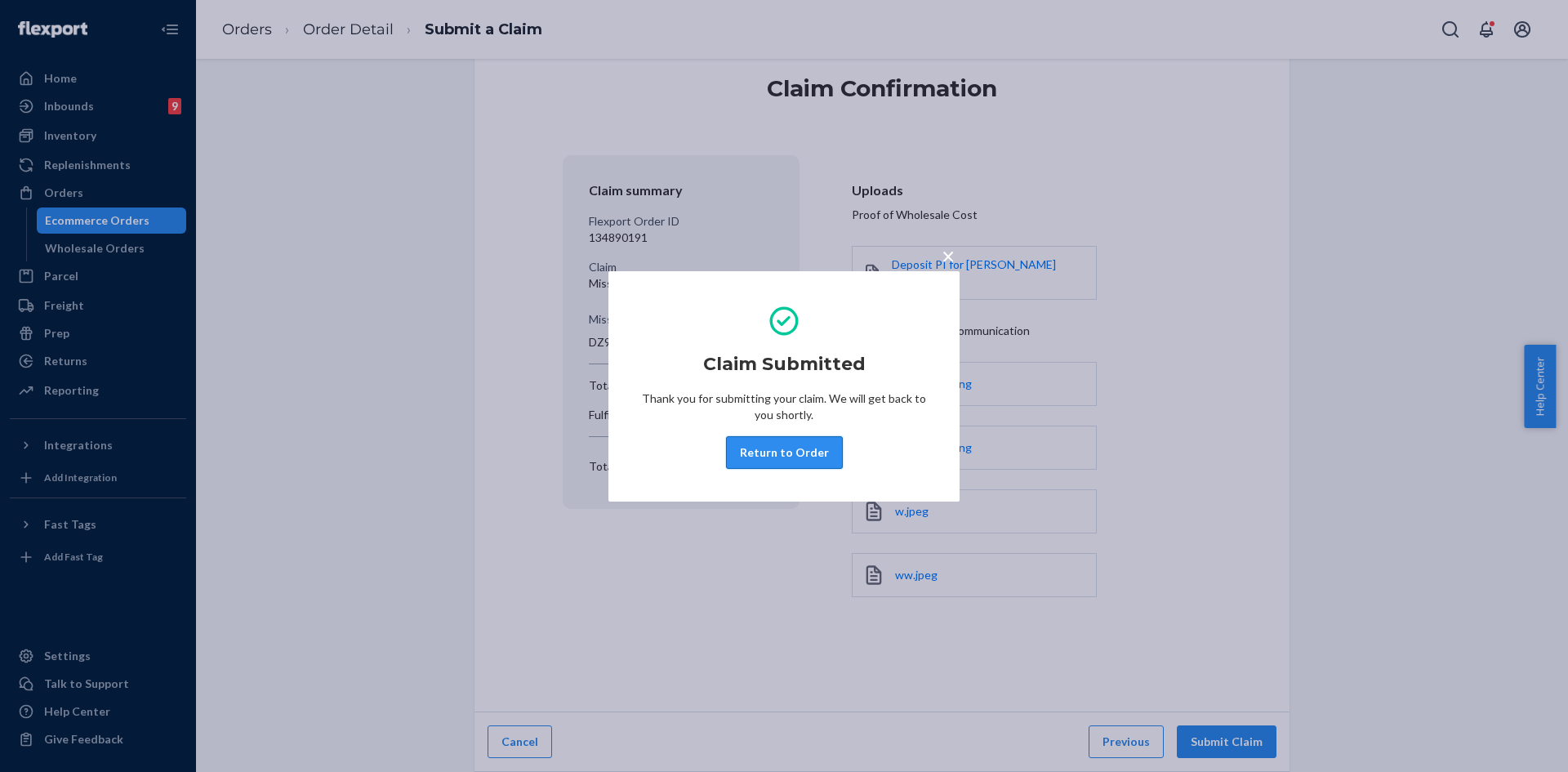
drag, startPoint x: 727, startPoint y: 455, endPoint x: 739, endPoint y: 459, distance: 12.6
click at [729, 455] on div "Claim Submitted Thank you for submitting your claim. We will get back to you sh…" at bounding box center [784, 386] width 286 height 178
drag, startPoint x: 745, startPoint y: 460, endPoint x: 739, endPoint y: 467, distance: 9.2
click at [747, 462] on button "Return to Order" at bounding box center [784, 453] width 117 height 32
